Goal: Task Accomplishment & Management: Manage account settings

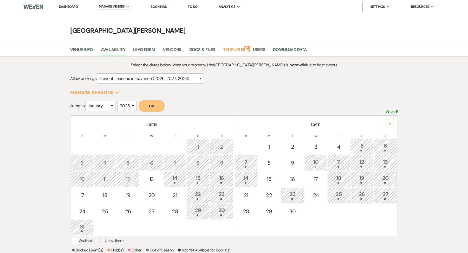
select select "3"
select select "2026"
click at [127, 16] on li "[GEOGRAPHIC_DATA][PERSON_NAME]" at bounding box center [131, 17] width 58 height 5
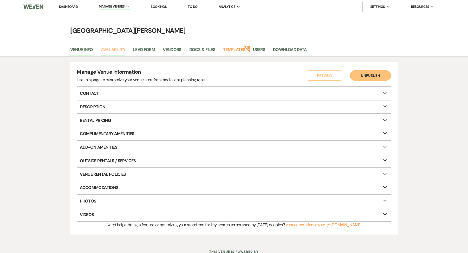
click at [109, 51] on link "Availability" at bounding box center [113, 51] width 24 height 10
select select "3"
select select "2026"
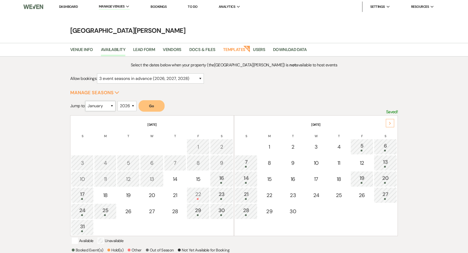
click at [106, 107] on select "January February March April May June July August September October November De…" at bounding box center [100, 106] width 30 height 10
select select "9"
click at [126, 105] on select "2025 2026 2027 2028 2029" at bounding box center [127, 106] width 19 height 10
select select "2027"
click at [145, 108] on button "Go" at bounding box center [152, 105] width 26 height 11
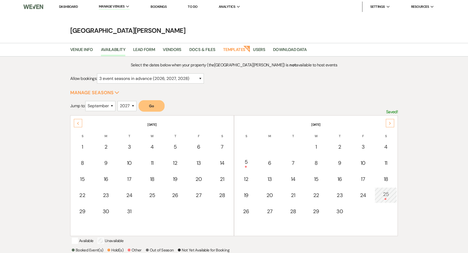
click at [386, 196] on div "25" at bounding box center [385, 195] width 17 height 10
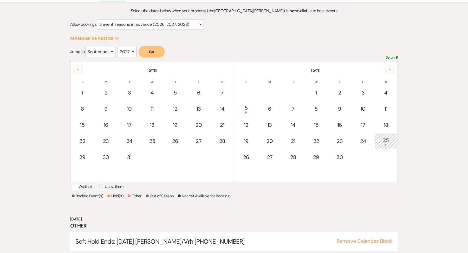
scroll to position [69, 0]
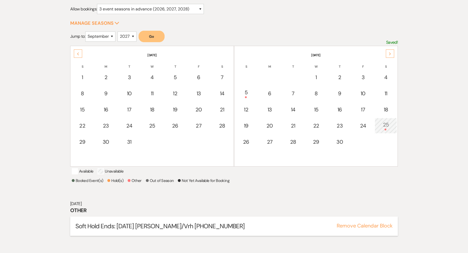
click at [383, 228] on button "Remove Calendar Block" at bounding box center [365, 225] width 56 height 5
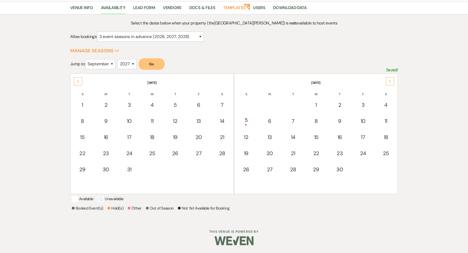
scroll to position [47, 0]
click at [387, 149] on div "25" at bounding box center [385, 153] width 17 height 8
select select "other"
select select "false"
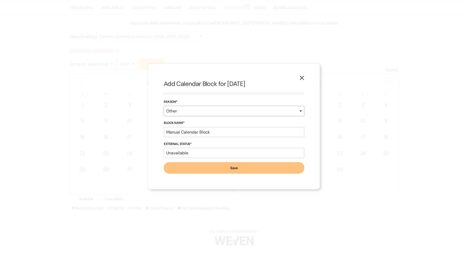
click at [188, 109] on select "Booked Event Hold Other" at bounding box center [234, 111] width 140 height 10
select select "bookedEvent"
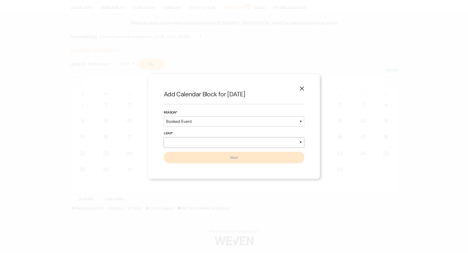
click at [180, 140] on select "New Lead Existing Lead" at bounding box center [234, 142] width 140 height 10
select select "newLead"
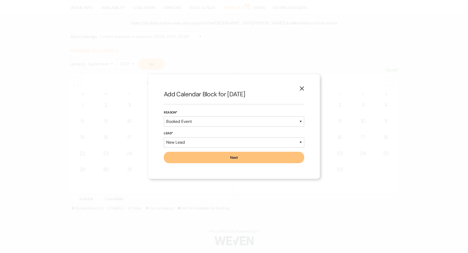
click at [186, 161] on button "Next" at bounding box center [234, 157] width 140 height 11
select select "7"
select select "822"
select select "false"
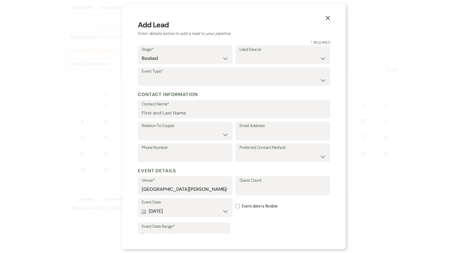
click at [276, 53] on label "Lead Source" at bounding box center [282, 50] width 87 height 8
click at [272, 58] on select "Weven Venue Website Instagram Facebook Pinterest Google The Knot Wedding Wire H…" at bounding box center [282, 58] width 87 height 10
select select "6"
click at [212, 80] on select "Wedding Anniversary Party Baby Shower Bachelorette / Bachelor Party Birthday Pa…" at bounding box center [234, 80] width 185 height 10
select select "1"
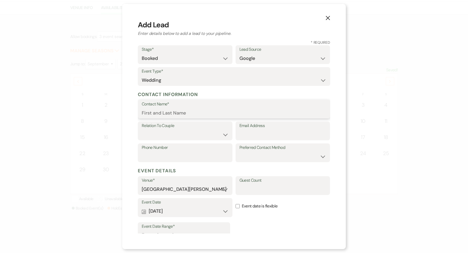
click at [223, 111] on input "Contact Name*" at bounding box center [234, 113] width 185 height 10
type input "[PERSON_NAME]"
click at [197, 138] on select "Couple Planner Parent of Couple Family Member Friend Other" at bounding box center [185, 134] width 87 height 10
select select "1"
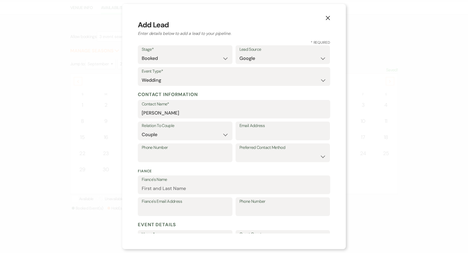
click at [265, 122] on label "Email Address" at bounding box center [282, 126] width 87 height 8
click at [265, 129] on input "Email Address" at bounding box center [282, 134] width 87 height 10
type input "[EMAIL_ADDRESS][DOMAIN_NAME]"
click at [205, 160] on input "Phone Number" at bounding box center [185, 156] width 87 height 10
click at [145, 156] on input "513)" at bounding box center [185, 156] width 87 height 10
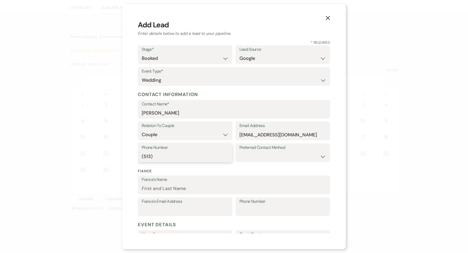
click at [163, 155] on input "(513)" at bounding box center [185, 156] width 87 height 10
type input "(513) 430-3879"
click at [209, 182] on label "Fiance's Name" at bounding box center [234, 180] width 185 height 8
click at [209, 183] on input "Fiance's Name" at bounding box center [234, 188] width 185 height 10
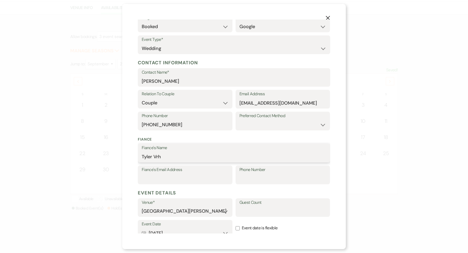
scroll to position [32, 0]
type input "Tyler Vrh"
click at [175, 179] on input "Fiance's Email Address" at bounding box center [185, 178] width 87 height 10
click at [263, 174] on input "Phone Number" at bounding box center [282, 178] width 87 height 10
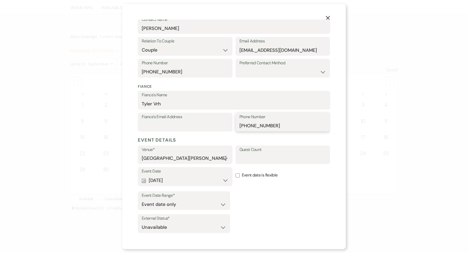
scroll to position [85, 0]
type input "(513) 319-5211"
click at [250, 158] on input "Guest Count" at bounding box center [282, 158] width 87 height 10
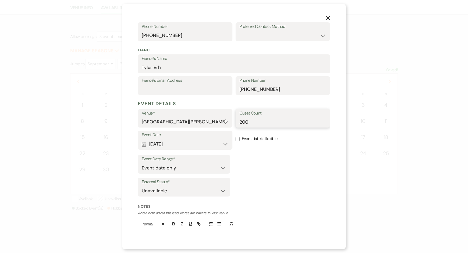
scroll to position [145, 0]
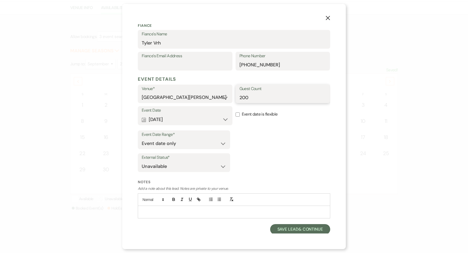
type input "200"
click at [183, 206] on div at bounding box center [234, 212] width 192 height 12
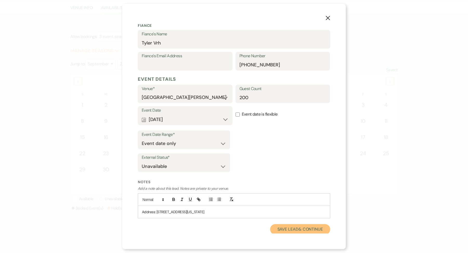
click at [296, 228] on button "Save Lead & Continue" at bounding box center [300, 229] width 60 height 10
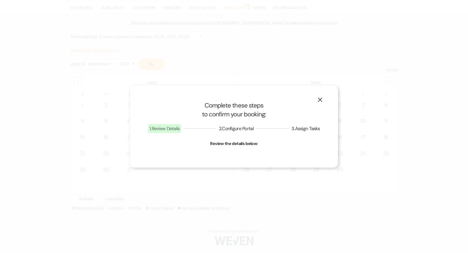
select select "1"
select select "822"
select select "false"
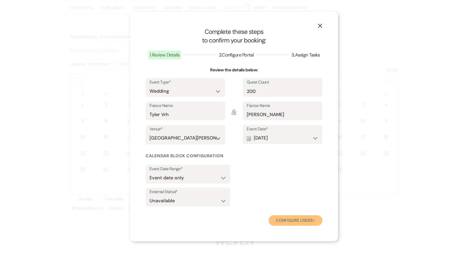
click at [295, 221] on button "Configure users Next" at bounding box center [296, 220] width 54 height 10
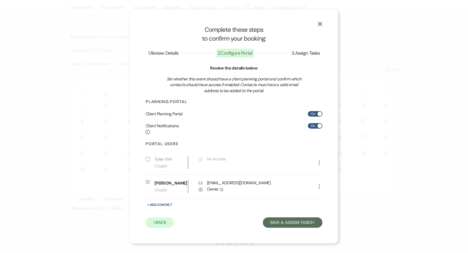
click at [164, 200] on div "Portal Users Include on Planning Portal Tyler Vrh Couple Lock No Access More In…" at bounding box center [234, 184] width 177 height 87
click at [164, 204] on button "+ Add Contact" at bounding box center [160, 204] width 28 height 6
select select "6"
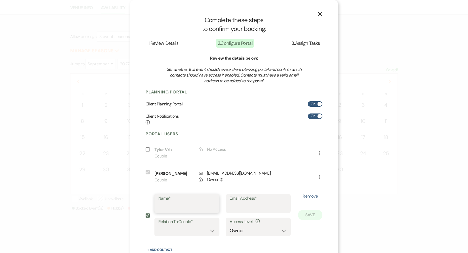
click at [168, 203] on input "Name*" at bounding box center [186, 207] width 57 height 10
type input "[PERSON_NAME]"
click at [254, 206] on input "Email Address*" at bounding box center [258, 207] width 57 height 10
type input "[EMAIL_ADDRESS][DOMAIN_NAME]"
click at [191, 232] on select "Couple Planner Parent of Couple Family Member Friend Other" at bounding box center [186, 230] width 57 height 10
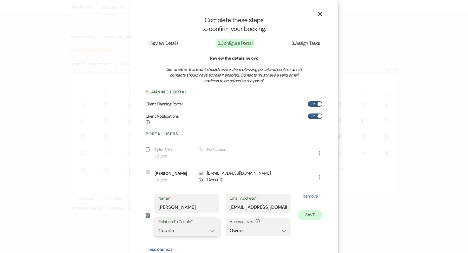
scroll to position [35, 0]
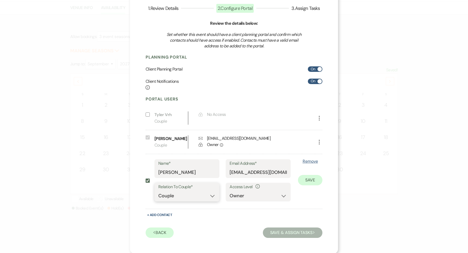
click at [179, 197] on select "Couple Planner Parent of Couple Family Member Friend Other" at bounding box center [186, 196] width 57 height 10
select select "3"
click at [317, 179] on button "Save" at bounding box center [310, 180] width 24 height 10
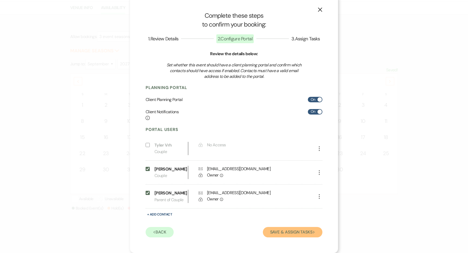
click at [300, 234] on button "Save & Assign Tasks Next" at bounding box center [293, 232] width 60 height 10
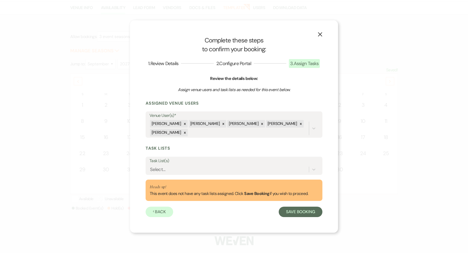
scroll to position [0, 0]
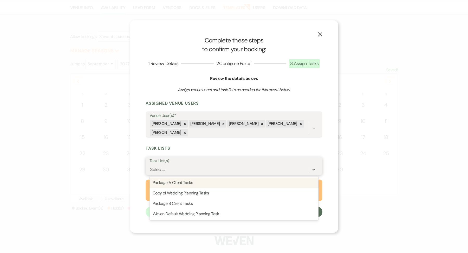
click at [165, 171] on div "Select..." at bounding box center [228, 169] width 159 height 9
click at [193, 177] on div "Package A Client Tasks" at bounding box center [233, 182] width 169 height 10
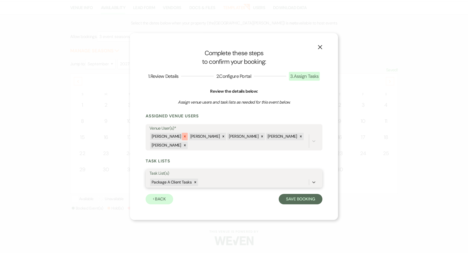
click at [183, 137] on icon at bounding box center [185, 136] width 4 height 4
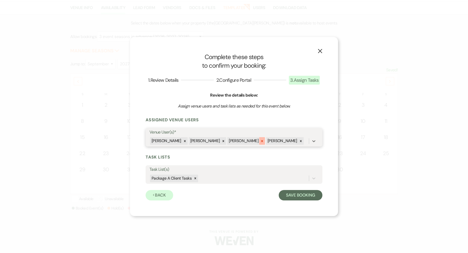
click at [260, 139] on icon at bounding box center [262, 141] width 4 height 4
click at [295, 192] on button "Save Booking" at bounding box center [301, 195] width 44 height 10
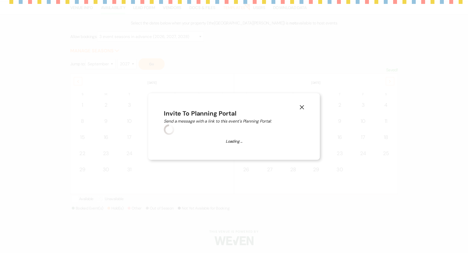
select select "4658"
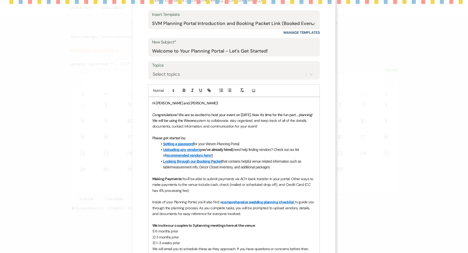
click at [224, 70] on form "Saving draft... Recipients* Event Contacts ( Molly Alexander, Andrea Alexander …" at bounding box center [234, 163] width 172 height 351
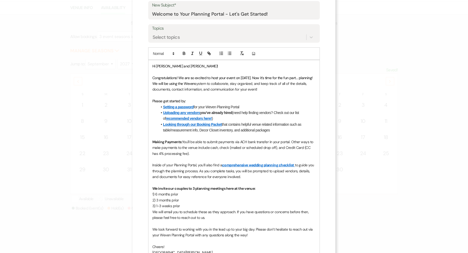
scroll to position [39, 0]
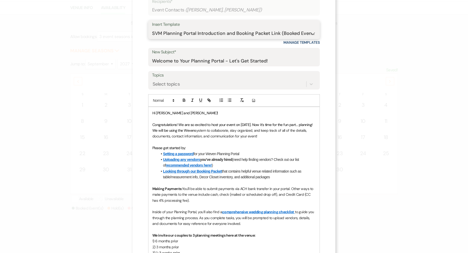
click at [209, 31] on select "-- SVM Initial Inquiry Response SVM Planning Portal Introduction and Booking Pa…" at bounding box center [234, 33] width 164 height 10
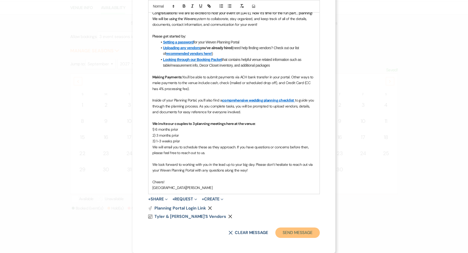
click at [291, 235] on button "Send Message" at bounding box center [297, 232] width 44 height 10
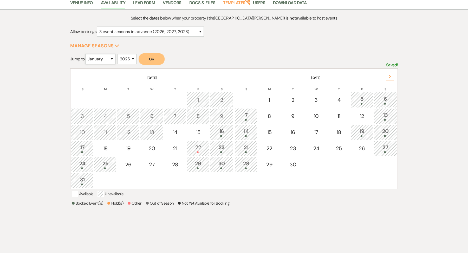
click at [106, 62] on select "January February March April May June July August September October November De…" at bounding box center [100, 59] width 30 height 10
select select "9"
click at [135, 54] on select "2025 2026 2027 2028 2029" at bounding box center [127, 59] width 19 height 10
select select "2027"
drag, startPoint x: 155, startPoint y: 63, endPoint x: 174, endPoint y: 60, distance: 19.0
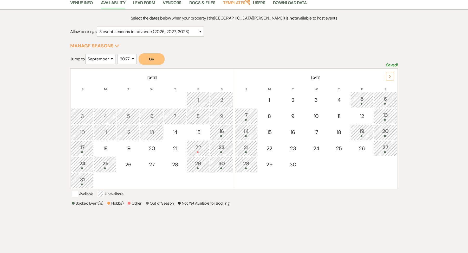
click at [155, 63] on button "Go" at bounding box center [152, 58] width 26 height 11
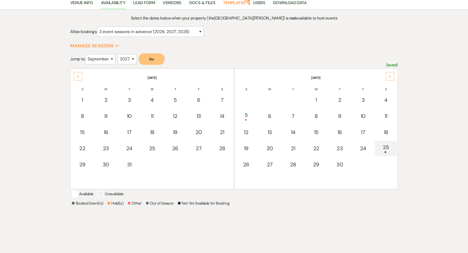
click at [390, 145] on div "25" at bounding box center [385, 148] width 17 height 10
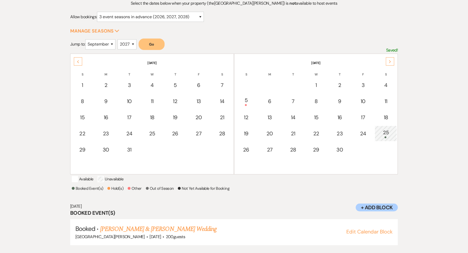
scroll to position [69, 0]
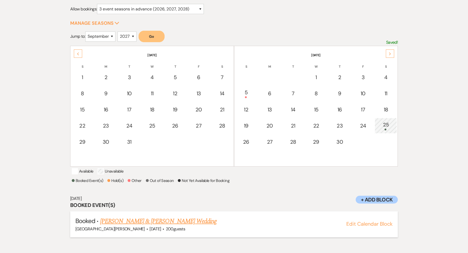
click at [154, 222] on link "[PERSON_NAME] & [PERSON_NAME] Wedding" at bounding box center [158, 220] width 116 height 9
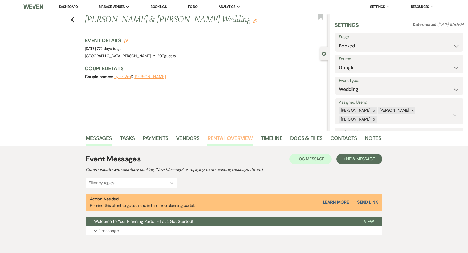
click at [240, 137] on link "Rental Overview" at bounding box center [229, 139] width 45 height 11
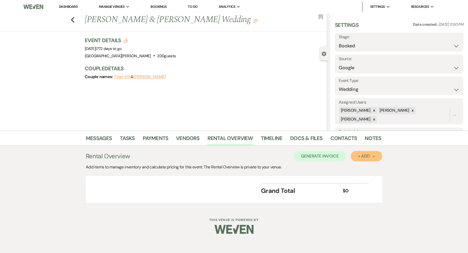
click at [370, 160] on button "+ Add Next" at bounding box center [366, 156] width 31 height 10
click at [367, 172] on button "Category" at bounding box center [364, 176] width 27 height 8
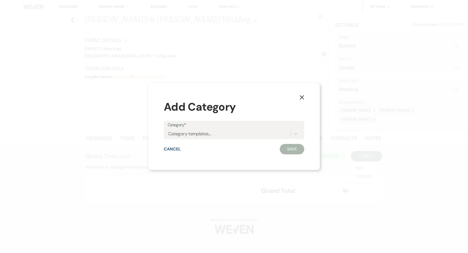
click at [243, 139] on div "Category* Category templates..." at bounding box center [234, 130] width 140 height 18
click at [239, 135] on div "Category templates..." at bounding box center [229, 133] width 123 height 9
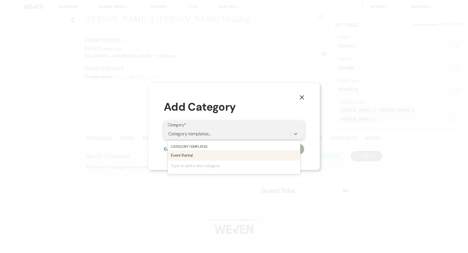
click at [226, 152] on div "Event Rental" at bounding box center [234, 155] width 133 height 10
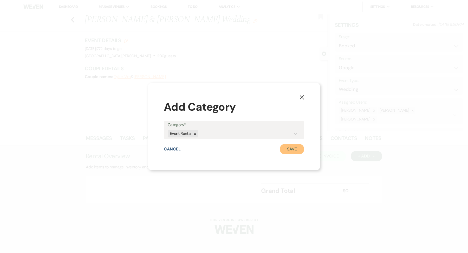
click at [289, 152] on button "Save" at bounding box center [292, 149] width 24 height 10
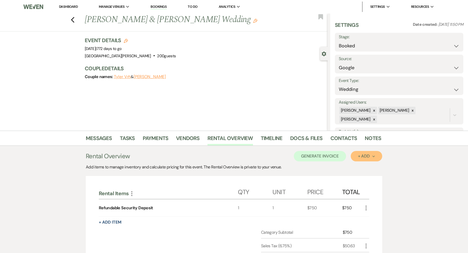
click at [364, 158] on button "+ Add Next" at bounding box center [366, 156] width 31 height 10
click at [363, 168] on button "Item" at bounding box center [364, 168] width 26 height 8
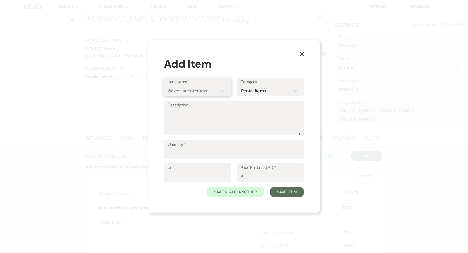
click at [196, 88] on div "Select or enter text..." at bounding box center [189, 90] width 42 height 7
type input "sep"
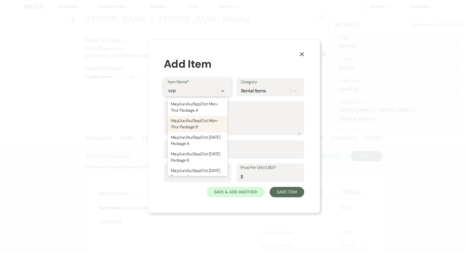
scroll to position [43, 0]
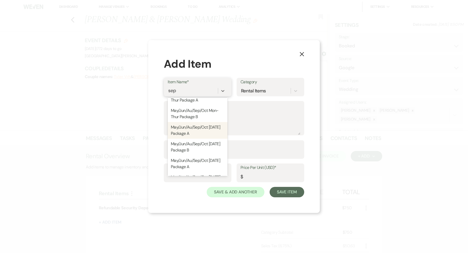
click at [194, 129] on div "May/Jun/Au/Sep/Oct [DATE] Package A" at bounding box center [198, 130] width 60 height 17
type textarea "Loremip D Sitametc: - Ad Elits Doeiusm Temporincid - Utlaboreetdo ma Aliquaen a…"
type input "1"
type input "11500"
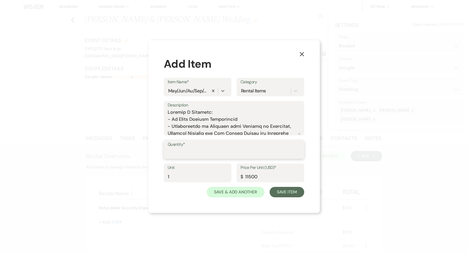
click at [187, 149] on input "Quantity*" at bounding box center [234, 153] width 133 height 10
type input "1"
click at [292, 191] on button "Save Item" at bounding box center [287, 192] width 35 height 10
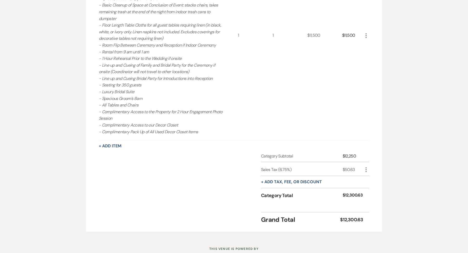
scroll to position [284, 0]
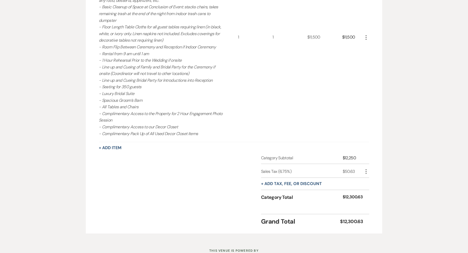
click at [367, 170] on icon "More" at bounding box center [366, 171] width 6 height 6
click at [374, 186] on button "[PERSON_NAME]" at bounding box center [377, 190] width 28 height 8
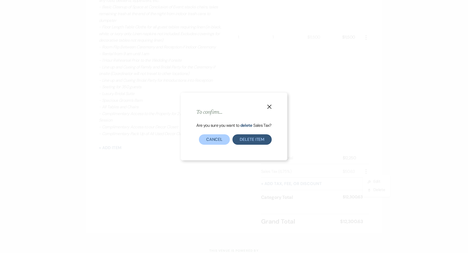
click at [273, 105] on button "X" at bounding box center [269, 106] width 8 height 9
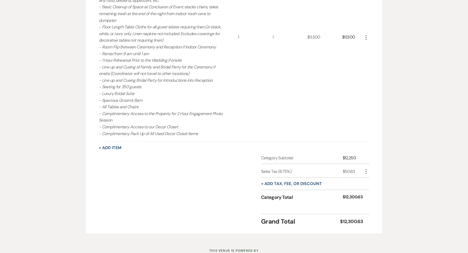
click at [367, 169] on icon "More" at bounding box center [366, 171] width 6 height 6
click at [368, 178] on button "Pencil Edit" at bounding box center [376, 181] width 27 height 8
select select "3"
select select "false"
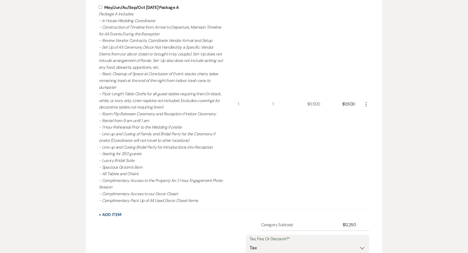
scroll to position [174, 0]
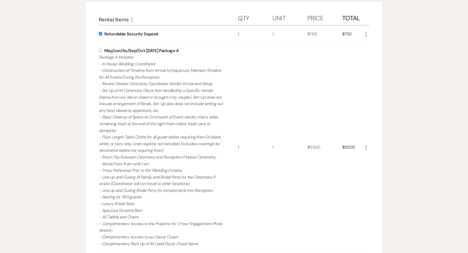
click at [100, 34] on input "checkbox" at bounding box center [100, 33] width 3 height 3
checkbox input "false"
click at [101, 47] on div "May/Jun/Au/Sep/Oct [DATE] Package A Package A Includes: - In House Wedding Coor…" at bounding box center [168, 147] width 139 height 209
click at [103, 50] on label at bounding box center [101, 50] width 5 height 3
click at [102, 50] on input "checkbox" at bounding box center [100, 50] width 3 height 3
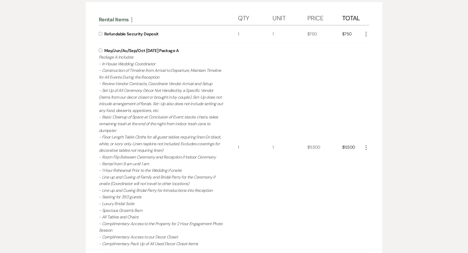
checkbox input "true"
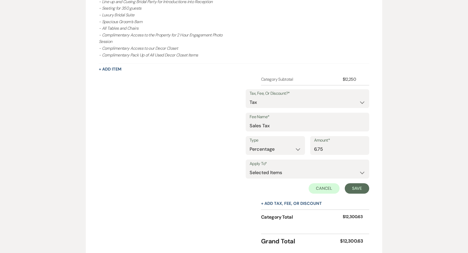
scroll to position [400, 0]
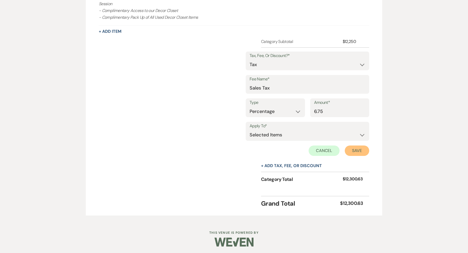
click at [357, 148] on button "Save" at bounding box center [357, 150] width 24 height 10
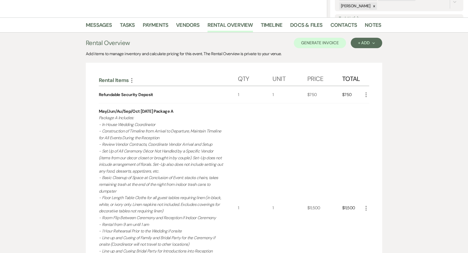
scroll to position [0, 0]
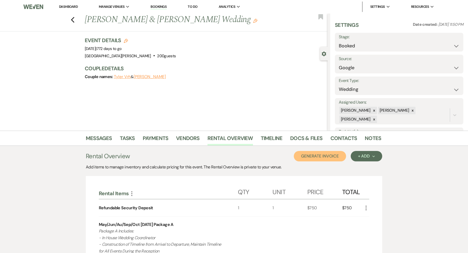
click at [319, 155] on button "Generate Invoice" at bounding box center [320, 156] width 52 height 10
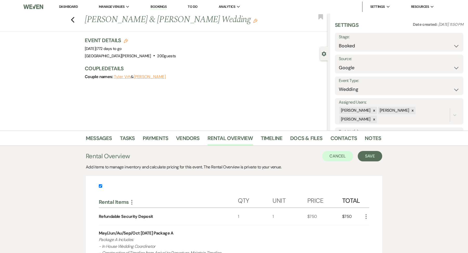
click at [374, 157] on button "Save" at bounding box center [370, 156] width 24 height 10
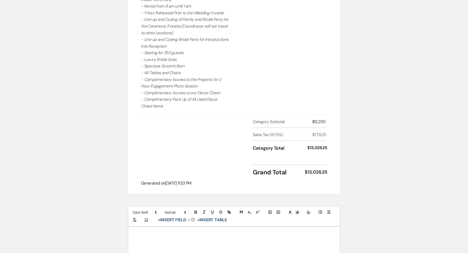
scroll to position [415, 0]
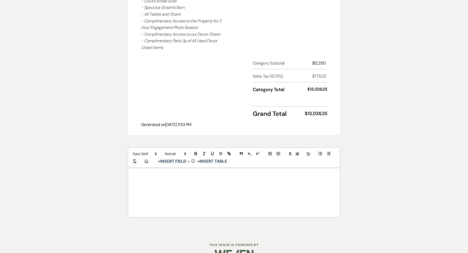
click at [190, 184] on div at bounding box center [234, 192] width 212 height 49
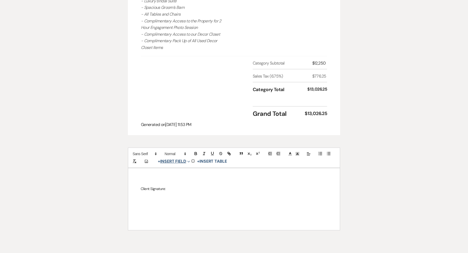
click at [185, 158] on button "+ Insert Field Expand" at bounding box center [174, 161] width 36 height 6
click at [177, 186] on button "Signature Field" at bounding box center [174, 190] width 39 height 9
select select "signatureField"
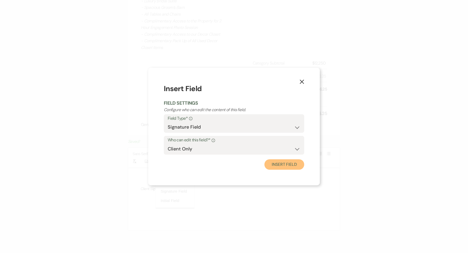
click at [284, 166] on button "Insert Field" at bounding box center [284, 164] width 40 height 10
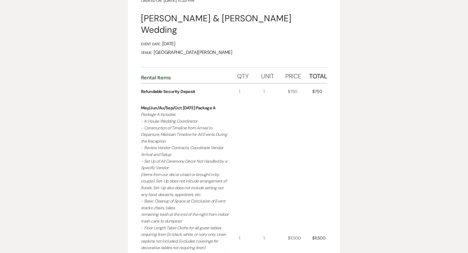
scroll to position [0, 0]
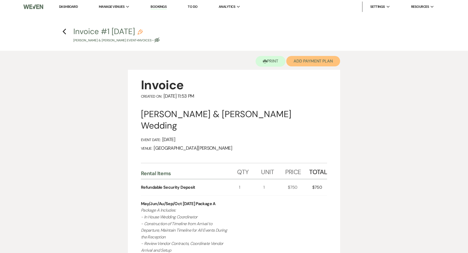
click at [315, 65] on button "Add Payment Plan" at bounding box center [313, 61] width 54 height 10
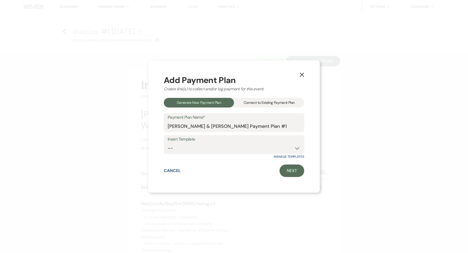
click at [262, 102] on div "Connect to Existing Payment Plan" at bounding box center [269, 103] width 70 height 10
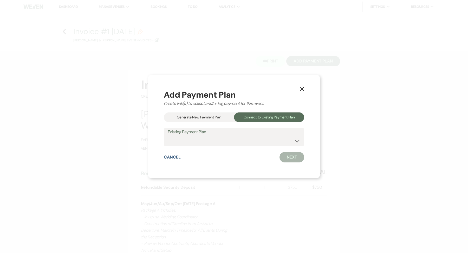
click at [211, 109] on div "Add Payment Plan Create link(s) to collect and/or log payment for this event: G…" at bounding box center [234, 126] width 140 height 72
click at [210, 116] on div "Generate New Payment Plan" at bounding box center [199, 117] width 70 height 10
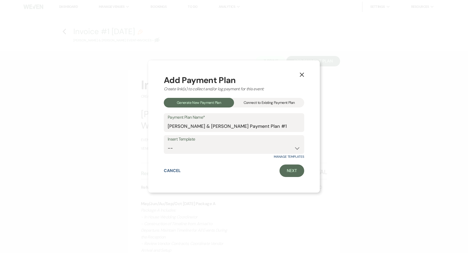
click at [190, 151] on select "-- Regular Plan: deposit, 3 payments, security deposit" at bounding box center [234, 148] width 133 height 10
select select "332"
click at [289, 166] on link "Next" at bounding box center [291, 170] width 25 height 12
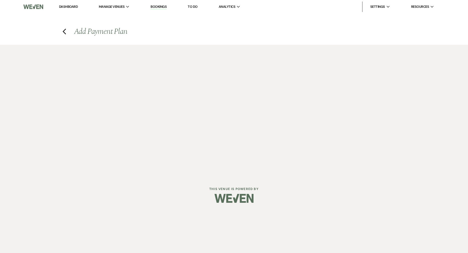
select select "27317"
select select "2"
select select "flat"
select select "true"
select select "client"
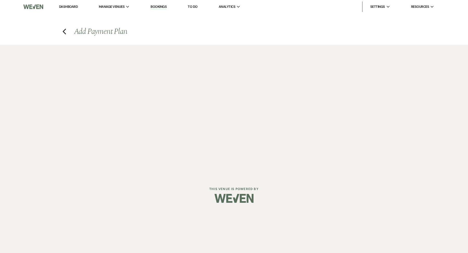
select select "days"
select select "2"
select select "percentage"
select select "true"
select select "client"
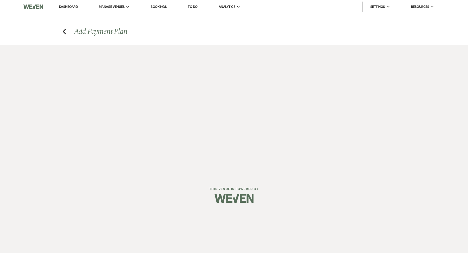
select select "months"
select select "client"
select select "days"
select select "client"
select select "weeks"
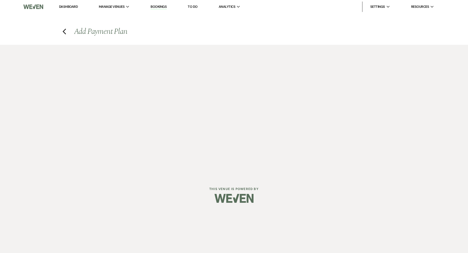
select select "2"
select select "percentage"
select select "true"
select select "client"
select select "months"
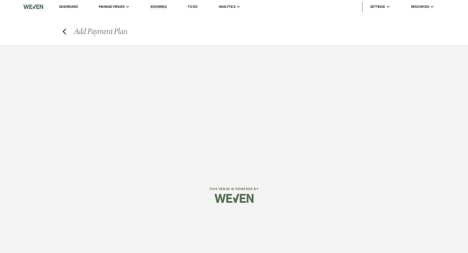
select select "client"
select select "weeks"
select select "client"
select select "days"
select select "2"
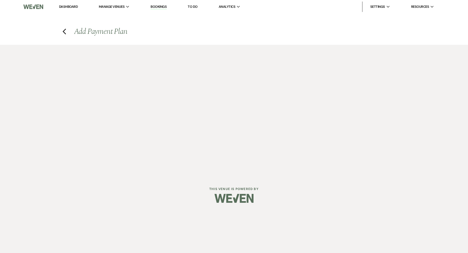
select select "percentage"
select select "true"
select select "client"
select select "weeks"
select select "client"
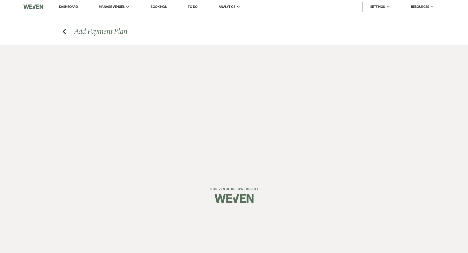
select select "months"
select select "client"
select select "days"
select select "2"
select select "flat"
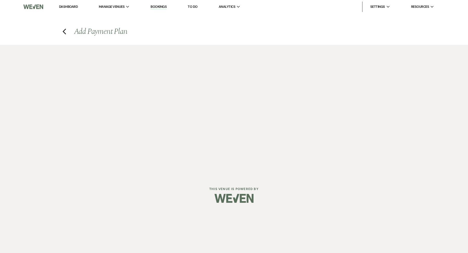
select select "true"
select select "client"
select select "weeks"
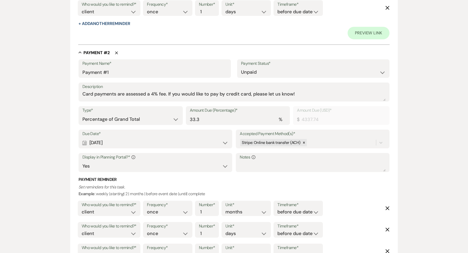
scroll to position [316, 0]
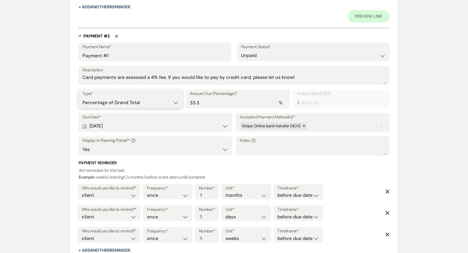
click at [158, 100] on select "Dollar Amount Percentage of Grand Total" at bounding box center [130, 102] width 96 height 10
select select "flat"
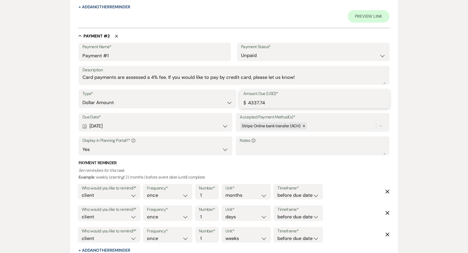
drag, startPoint x: 271, startPoint y: 100, endPoint x: 223, endPoint y: 97, distance: 47.4
click at [223, 98] on div "Type* Dollar Amount Percentage of Grand Total Amount Due (USD)* $ 4337.74" at bounding box center [234, 100] width 311 height 23
drag, startPoint x: 270, startPoint y: 99, endPoint x: 232, endPoint y: 98, distance: 38.2
click at [232, 98] on div "Type* Dollar Amount Percentage of Grand Total Amount Due (USD)* $ 3425.33" at bounding box center [234, 100] width 311 height 23
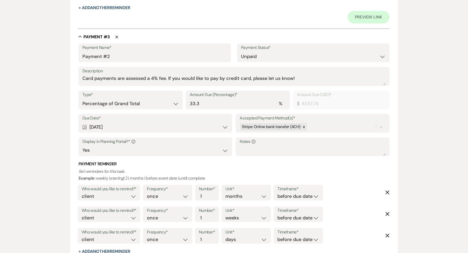
scroll to position [588, 0]
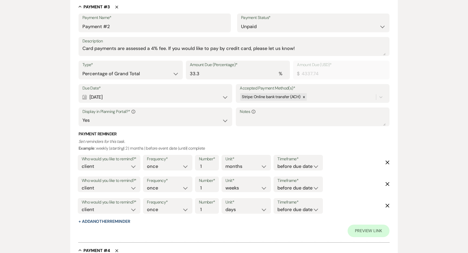
type input "3425.33"
click at [125, 65] on label "Type*" at bounding box center [130, 65] width 96 height 8
click at [120, 77] on select "Dollar Amount Percentage of Grand Total" at bounding box center [130, 74] width 96 height 10
select select "flat"
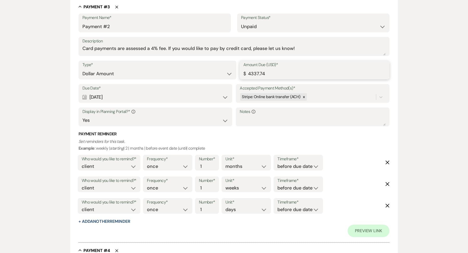
drag, startPoint x: 219, startPoint y: 27, endPoint x: 272, endPoint y: 79, distance: 73.5
click at [273, 79] on div "Amount Due (USD)* $ 4337.74" at bounding box center [314, 72] width 150 height 23
paste input "3425.33"
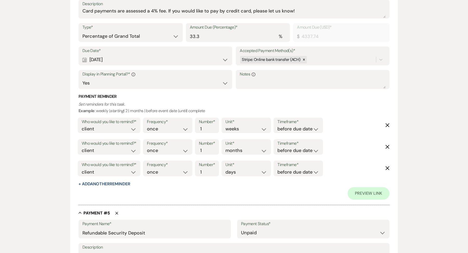
scroll to position [869, 0]
type input "3425.33"
click at [128, 31] on select "Dollar Amount Percentage of Grand Total" at bounding box center [130, 36] width 96 height 10
select select "flat"
drag, startPoint x: 274, startPoint y: 32, endPoint x: 225, endPoint y: 31, distance: 48.9
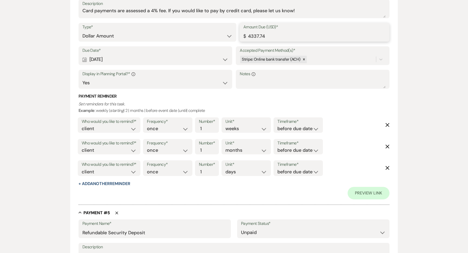
click at [225, 31] on div "Type* Dollar Amount Percentage of Grand Total Amount Due (USD)* $ 4337.74" at bounding box center [234, 34] width 311 height 23
paste input "3425.33"
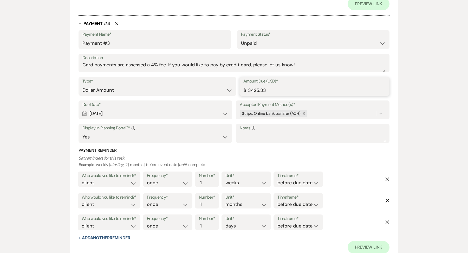
scroll to position [803, 0]
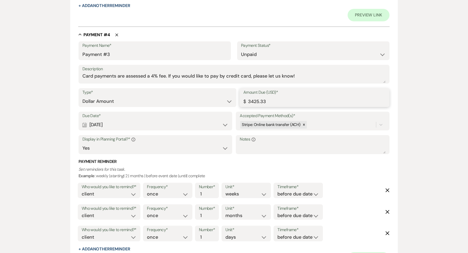
type input "3425.33"
drag, startPoint x: 302, startPoint y: 77, endPoint x: 77, endPoint y: 71, distance: 225.2
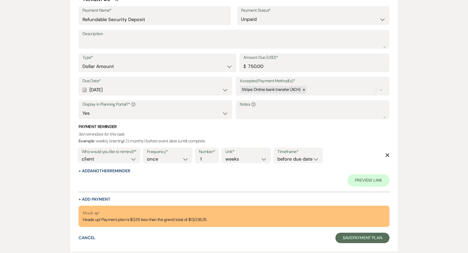
scroll to position [1091, 0]
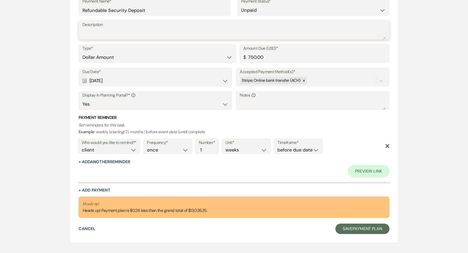
click at [106, 32] on textarea "Description" at bounding box center [233, 34] width 303 height 10
paste textarea "Card payments are assessed a 4% fee. If you would like to pay by credit card, p…"
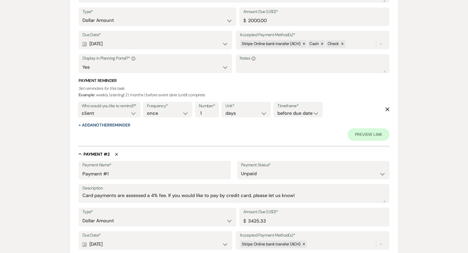
scroll to position [296, 0]
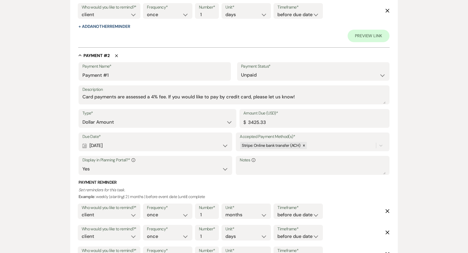
type textarea "Card payments are assessed a 4% fee. If you would like to pay by credit card, p…"
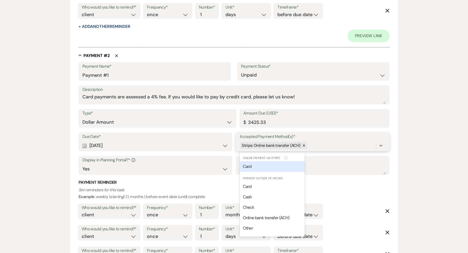
click at [319, 141] on div "Stripe: Online bank transfer (ACH)" at bounding box center [308, 145] width 136 height 9
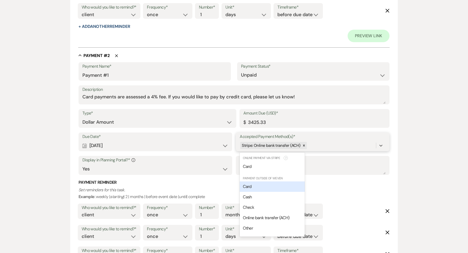
click at [267, 188] on div "Card" at bounding box center [272, 186] width 65 height 10
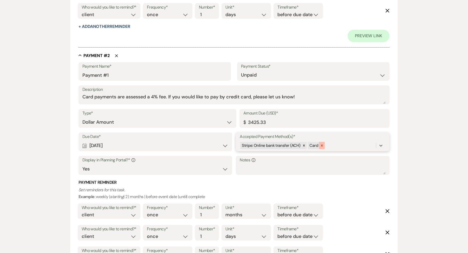
click at [320, 146] on icon at bounding box center [322, 145] width 4 height 4
click at [319, 146] on div "Stripe: Online bank transfer (ACH)" at bounding box center [308, 145] width 136 height 9
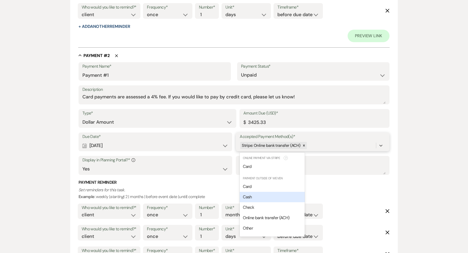
click at [277, 194] on div "Cash" at bounding box center [272, 197] width 65 height 10
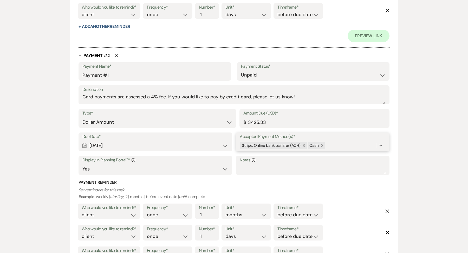
click at [341, 144] on div "Stripe: Online bank transfer (ACH) Cash" at bounding box center [308, 145] width 136 height 9
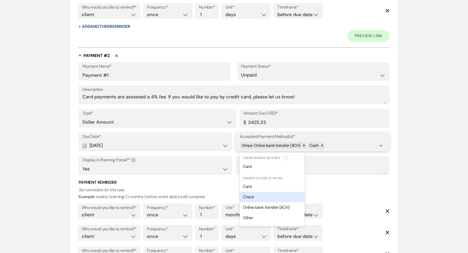
click at [279, 201] on div "Check" at bounding box center [272, 197] width 65 height 10
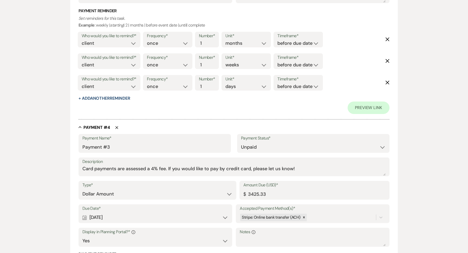
scroll to position [714, 0]
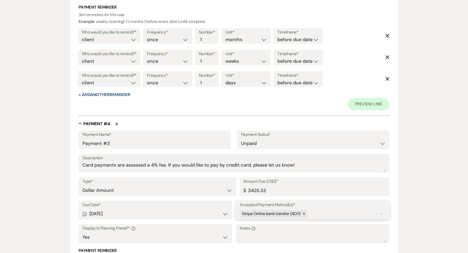
click at [316, 215] on div "Payment Name* Payment #3 Payment Status* Paid Unpaid Description Card payments …" at bounding box center [234, 241] width 311 height 223
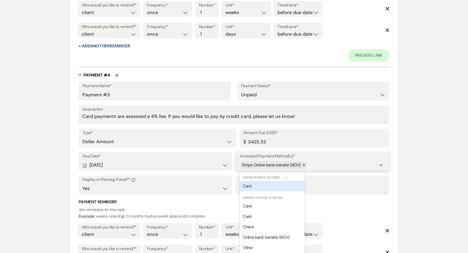
scroll to position [767, 0]
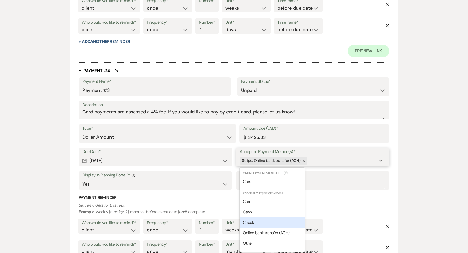
click at [265, 225] on div "Check" at bounding box center [272, 222] width 65 height 10
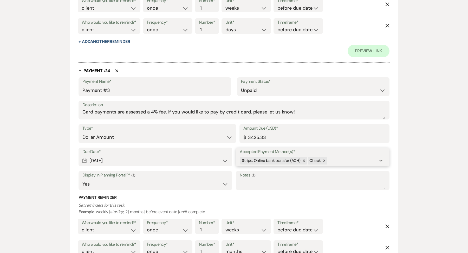
click at [342, 161] on div "Stripe: Online bank transfer (ACH) Check" at bounding box center [308, 160] width 136 height 9
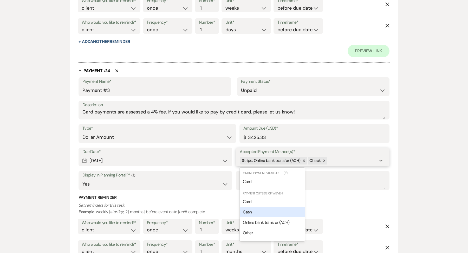
click at [263, 210] on div "Cash" at bounding box center [272, 212] width 65 height 10
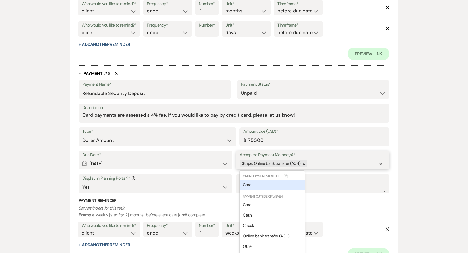
click at [315, 170] on div "Due Date* Calendar [DATE] Expand Accepted Payment Method(s)* option [object Obj…" at bounding box center [234, 174] width 311 height 47
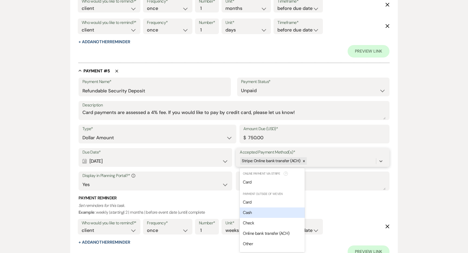
click at [274, 215] on div "Cash" at bounding box center [272, 212] width 65 height 10
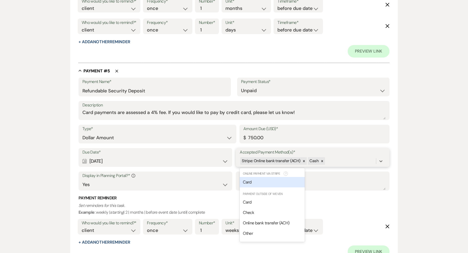
click at [329, 161] on div "Stripe: Online bank transfer (ACH) Cash" at bounding box center [308, 160] width 136 height 9
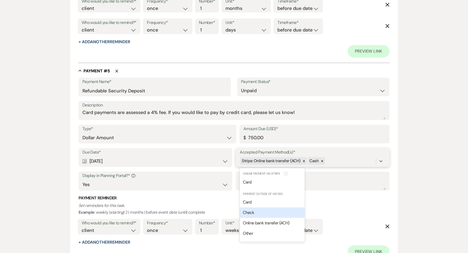
drag, startPoint x: 271, startPoint y: 217, endPoint x: 269, endPoint y: 213, distance: 4.9
click at [269, 213] on div "Card Check Online bank transfer (ACH) Other" at bounding box center [272, 218] width 65 height 42
click at [269, 213] on div "Check" at bounding box center [272, 212] width 65 height 10
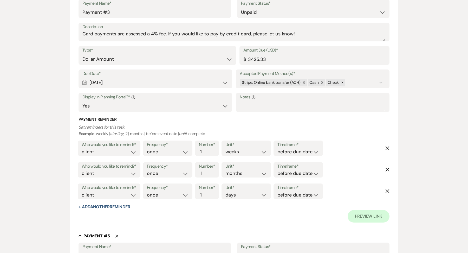
scroll to position [751, 0]
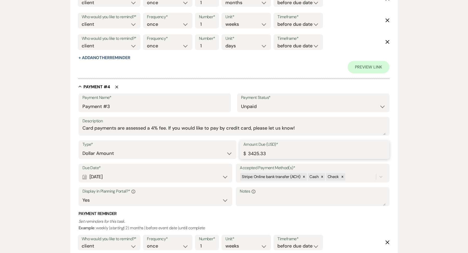
click at [274, 155] on input "3425.33" at bounding box center [314, 153] width 142 height 10
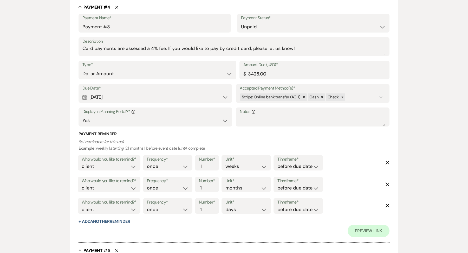
scroll to position [810, 0]
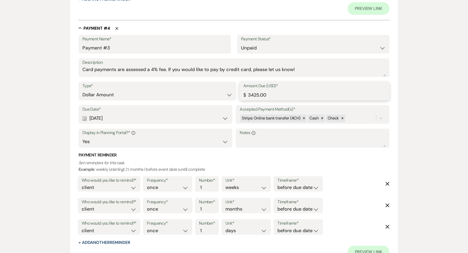
click at [271, 90] on input "3425.00" at bounding box center [314, 95] width 142 height 10
click at [270, 98] on input "3425.00" at bounding box center [314, 95] width 142 height 10
type input "3425.59"
click at [247, 155] on h3 "Payment Reminder" at bounding box center [234, 155] width 311 height 6
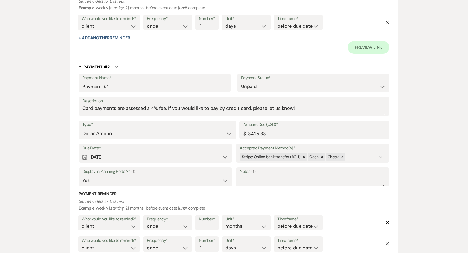
scroll to position [287, 0]
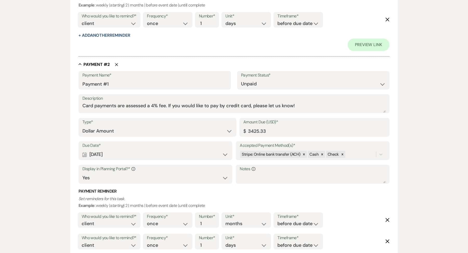
click at [138, 152] on div "Calendar [DATE] Expand" at bounding box center [155, 154] width 146 height 10
select select "month"
select select "afterBookedDate"
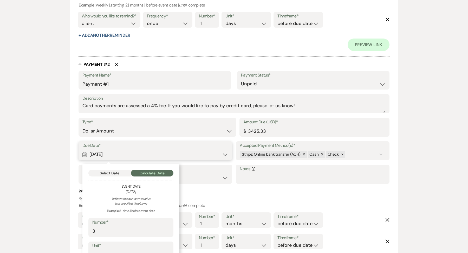
click at [126, 171] on button "Select Date" at bounding box center [109, 172] width 43 height 7
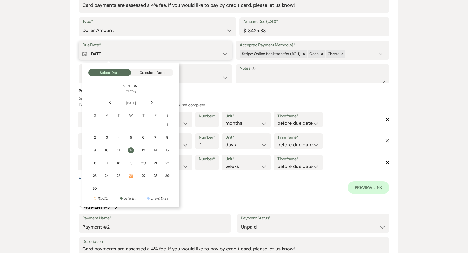
scroll to position [391, 0]
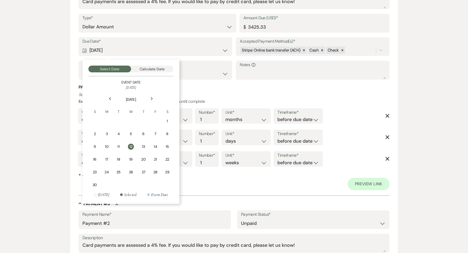
click at [104, 103] on th "M" at bounding box center [106, 109] width 11 height 12
click at [111, 100] on div "Previous" at bounding box center [110, 98] width 8 height 8
click at [136, 119] on td "1" at bounding box center [130, 121] width 11 height 12
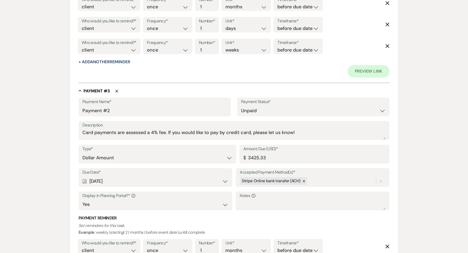
scroll to position [531, 0]
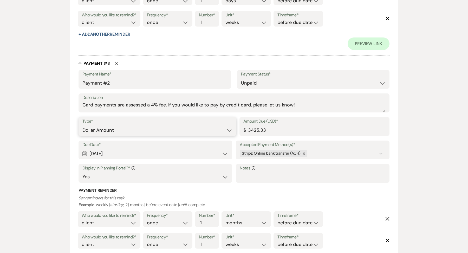
click at [125, 129] on select "Dollar Amount Percentage of Grand Total" at bounding box center [157, 130] width 150 height 10
click at [138, 152] on div "Calendar [DATE] Expand" at bounding box center [155, 153] width 146 height 10
select select "month"
select select "beforeEventDate"
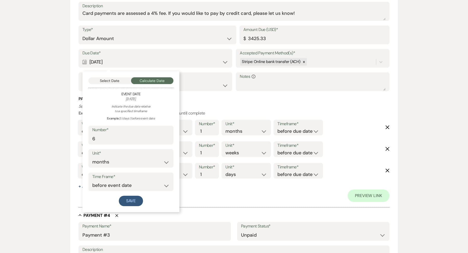
scroll to position [636, 0]
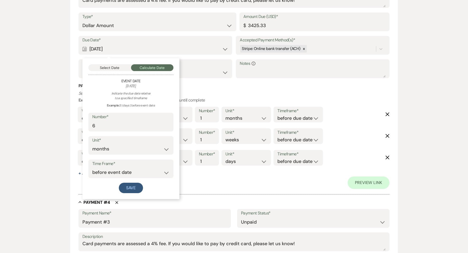
click at [106, 63] on div "Select Date Calculate Date Event Date [DATE] Indicate the due date relative to …" at bounding box center [130, 128] width 97 height 141
click at [107, 66] on button "Select Date" at bounding box center [109, 67] width 43 height 7
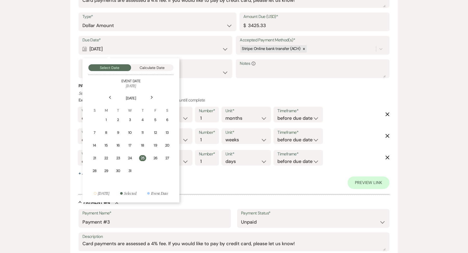
click at [108, 98] on div "Previous" at bounding box center [110, 97] width 8 height 8
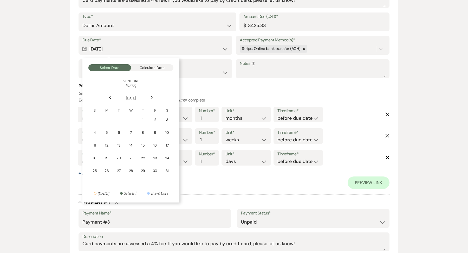
click at [108, 98] on div "Previous" at bounding box center [110, 97] width 8 height 8
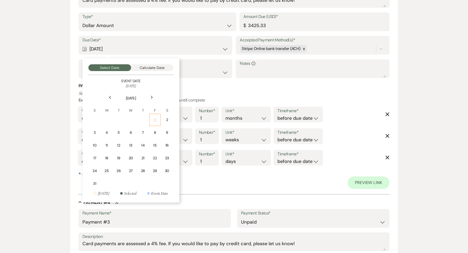
click at [154, 117] on div "1" at bounding box center [155, 119] width 5 height 5
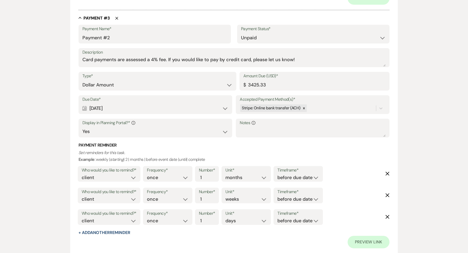
scroll to position [579, 0]
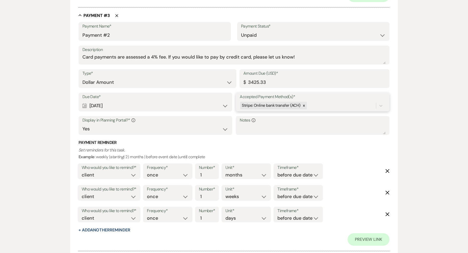
click at [312, 105] on div "Stripe: Online bank transfer (ACH)" at bounding box center [308, 105] width 136 height 9
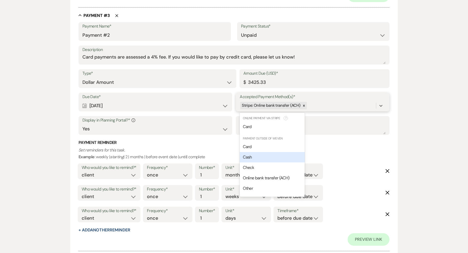
click at [271, 152] on div "Cash" at bounding box center [272, 157] width 65 height 10
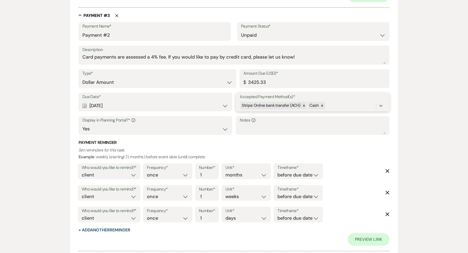
click at [341, 102] on div "Stripe: Online bank transfer (ACH) Cash" at bounding box center [308, 105] width 136 height 9
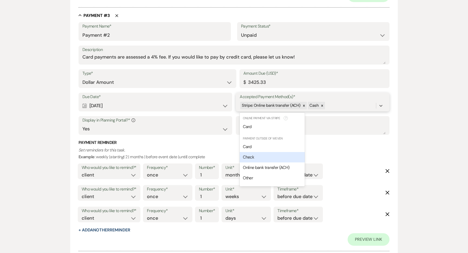
click at [288, 155] on div "Check" at bounding box center [272, 157] width 65 height 10
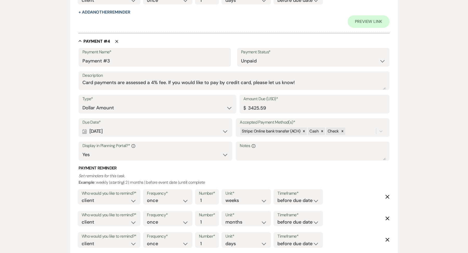
scroll to position [802, 0]
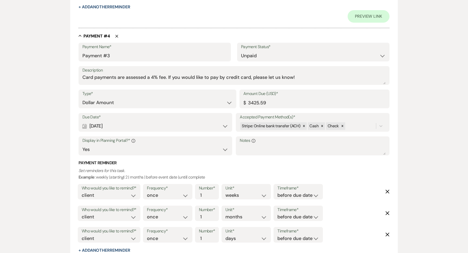
click at [136, 122] on div "Calendar [DATE] Expand" at bounding box center [155, 126] width 146 height 10
select select "month"
select select "beforeEventDate"
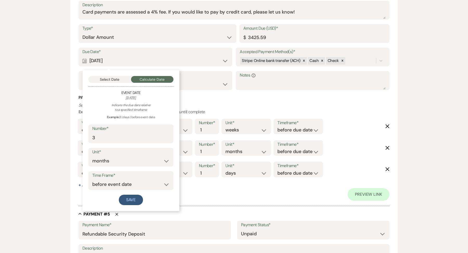
scroll to position [876, 0]
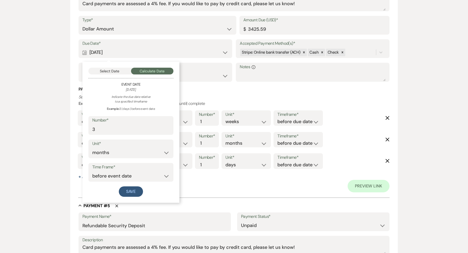
click at [118, 74] on div "Select Date Calculate Date Event Date [DATE] Indicate the due date relative to …" at bounding box center [130, 132] width 97 height 141
click at [118, 69] on button "Select Date" at bounding box center [109, 71] width 43 height 7
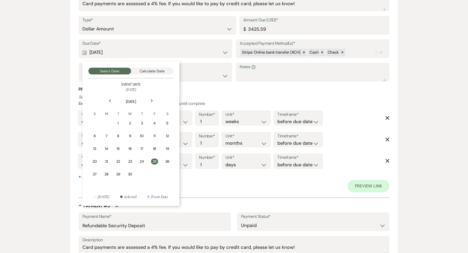
click at [110, 99] on icon "Previous" at bounding box center [110, 100] width 3 height 3
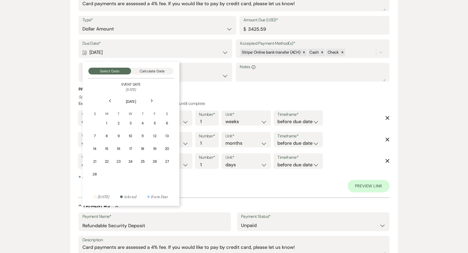
click at [110, 99] on icon "Previous" at bounding box center [110, 100] width 3 height 3
click at [93, 124] on div "1" at bounding box center [94, 122] width 5 height 5
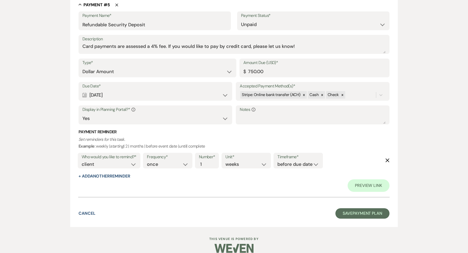
scroll to position [1077, 0]
click at [135, 90] on div "Calendar [DATE] Expand" at bounding box center [155, 94] width 146 height 10
select select "month"
select select "beforeEventDate"
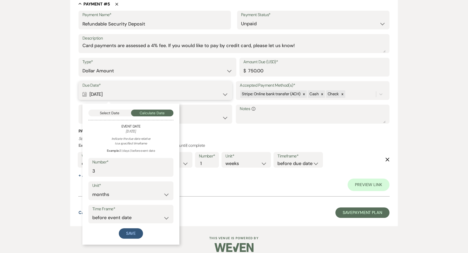
click at [119, 112] on button "Select Date" at bounding box center [109, 112] width 43 height 7
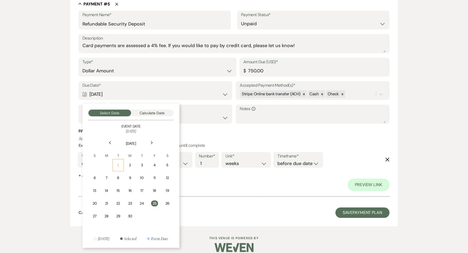
click at [123, 167] on td "1" at bounding box center [118, 165] width 11 height 12
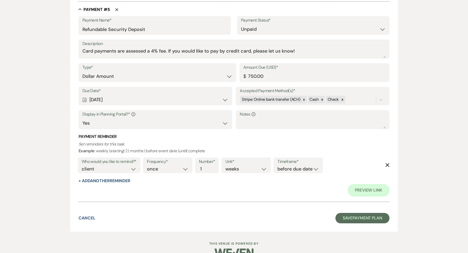
scroll to position [1083, 0]
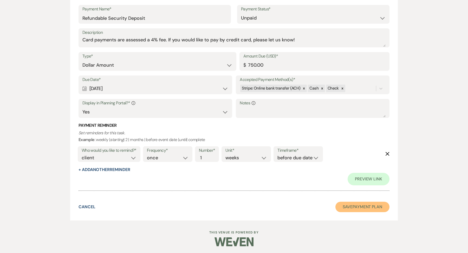
click at [342, 208] on button "Save Payment Plan" at bounding box center [362, 206] width 54 height 10
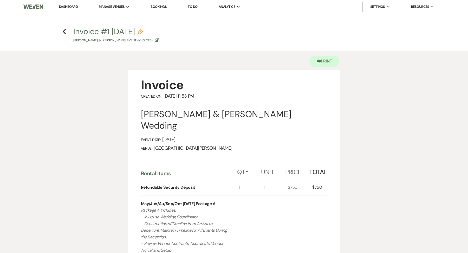
click at [67, 30] on h4 "Previous Invoice #1 [DATE] Pencil [PERSON_NAME] & [PERSON_NAME] Event • Invoice…" at bounding box center [234, 34] width 374 height 17
click at [62, 32] on icon "Previous" at bounding box center [64, 31] width 4 height 6
select select "6"
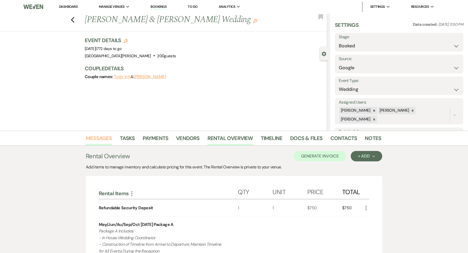
click at [97, 137] on link "Messages" at bounding box center [99, 139] width 26 height 11
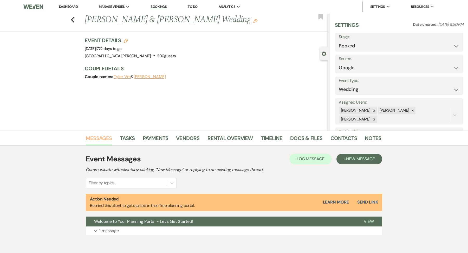
scroll to position [23, 0]
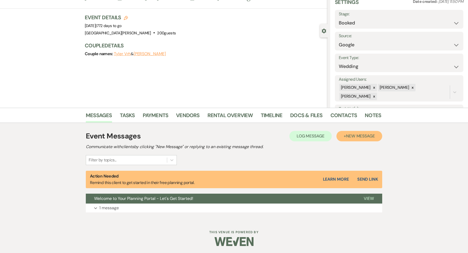
click at [349, 137] on span "New Message" at bounding box center [360, 135] width 29 height 5
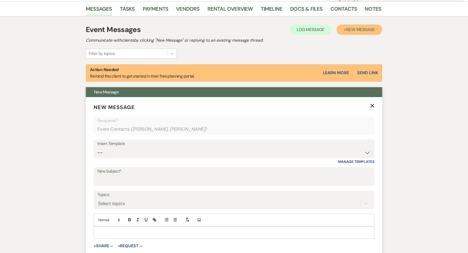
scroll to position [135, 0]
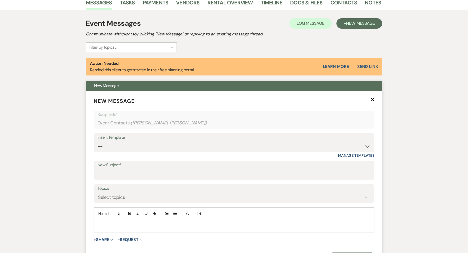
click at [156, 139] on div "Insert Template" at bounding box center [233, 138] width 273 height 8
click at [156, 143] on select "-- SVM Initial Inquiry Response SVM Planning Portal Introduction and Booking Pa…" at bounding box center [233, 146] width 273 height 10
select select "5017"
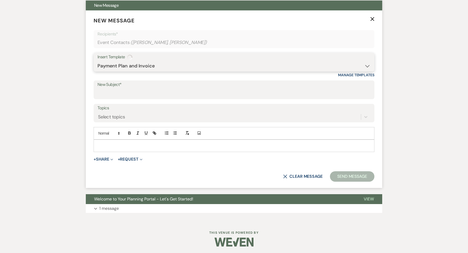
type input "Your Invoice & Payment Plan for [GEOGRAPHIC_DATA][PERSON_NAME]!"
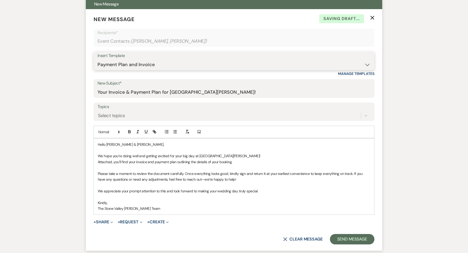
scroll to position [217, 0]
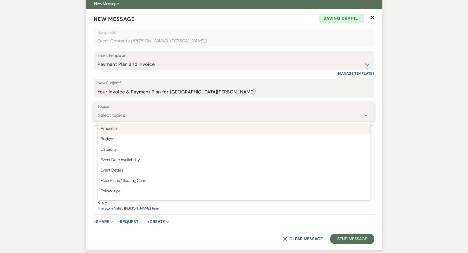
click at [128, 115] on div "Select topics" at bounding box center [228, 114] width 263 height 9
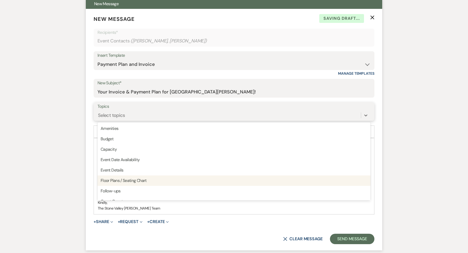
scroll to position [132, 0]
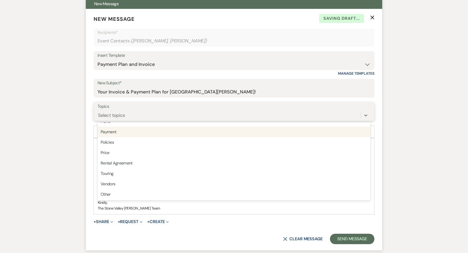
click at [122, 133] on div "Payment" at bounding box center [233, 132] width 273 height 10
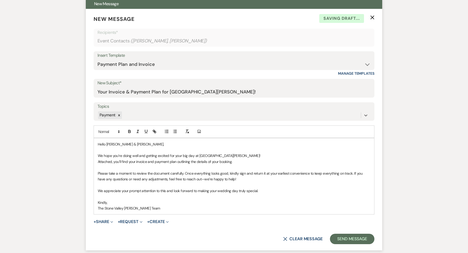
click at [98, 225] on form "New Message X Saving draft... Recipients* Event Contacts ( [PERSON_NAME], [PERS…" at bounding box center [234, 129] width 296 height 241
click at [100, 220] on button "+ Share Expand" at bounding box center [103, 221] width 19 height 4
click at [110, 234] on button "Doc Upload Documents" at bounding box center [130, 231] width 73 height 9
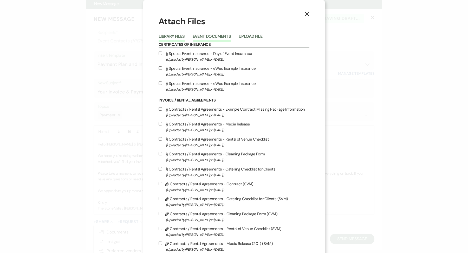
click at [205, 39] on button "Event Documents" at bounding box center [212, 37] width 38 height 7
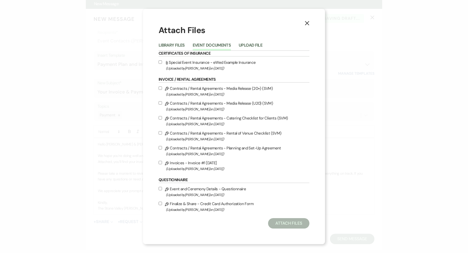
click at [185, 169] on span "(Uploaded by [PERSON_NAME] on [DATE] )" at bounding box center [237, 169] width 143 height 6
click at [162, 164] on input "Pencil Invoices - Invoice #1 [DATE] (Uploaded by [PERSON_NAME] on [DATE] )" at bounding box center [160, 162] width 3 height 3
checkbox input "true"
click at [275, 225] on button "Attach Files" at bounding box center [288, 223] width 41 height 10
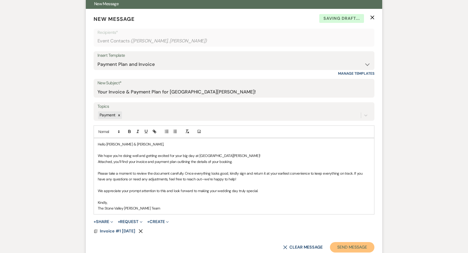
click at [343, 247] on button "Send Message" at bounding box center [352, 247] width 44 height 10
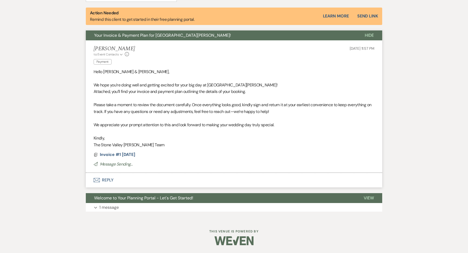
scroll to position [25, 0]
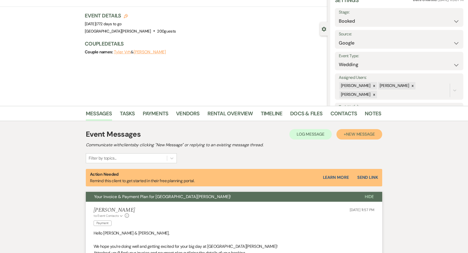
click at [355, 134] on span "New Message" at bounding box center [360, 133] width 29 height 5
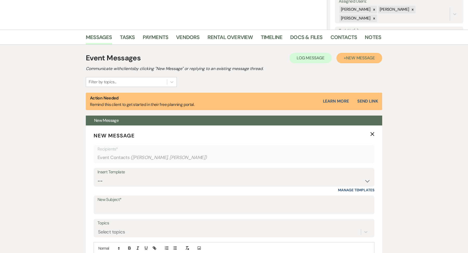
scroll to position [108, 0]
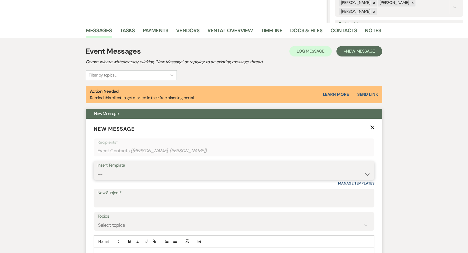
click at [169, 175] on select "-- SVM Initial Inquiry Response SVM Planning Portal Introduction and Booking Pa…" at bounding box center [233, 174] width 273 height 10
select select "4984"
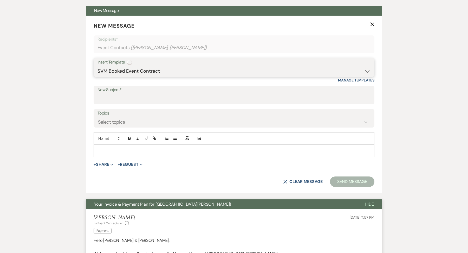
scroll to position [213, 0]
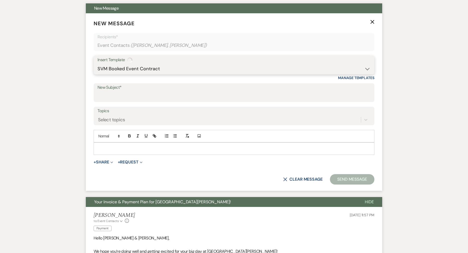
type input "Your Contract for [GEOGRAPHIC_DATA][PERSON_NAME]!"
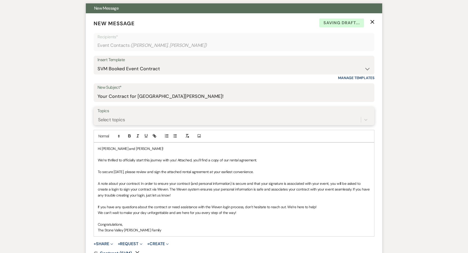
click at [138, 122] on div "Select topics" at bounding box center [228, 119] width 263 height 9
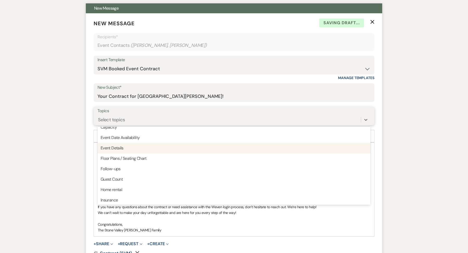
scroll to position [28, 0]
click at [126, 144] on div "Event Details" at bounding box center [233, 147] width 273 height 10
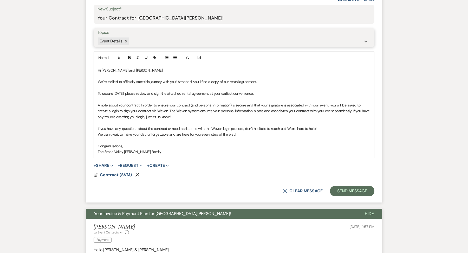
scroll to position [291, 0]
click at [342, 192] on button "Send Message" at bounding box center [352, 190] width 44 height 10
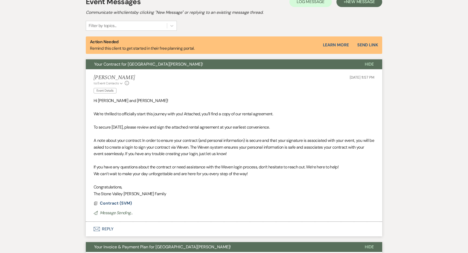
scroll to position [161, 0]
